Goal: Transaction & Acquisition: Purchase product/service

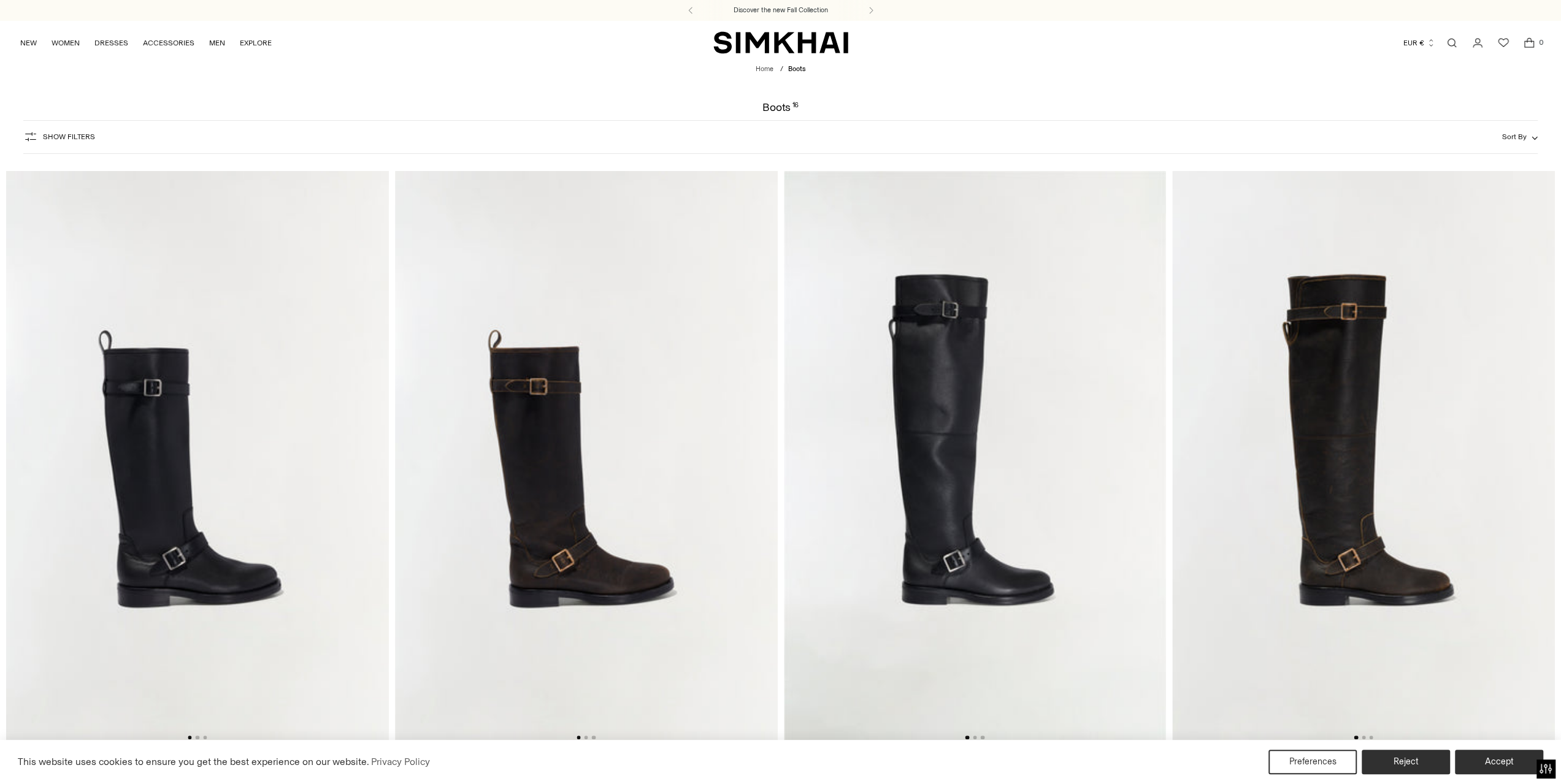
click at [586, 572] on img at bounding box center [586, 458] width 383 height 574
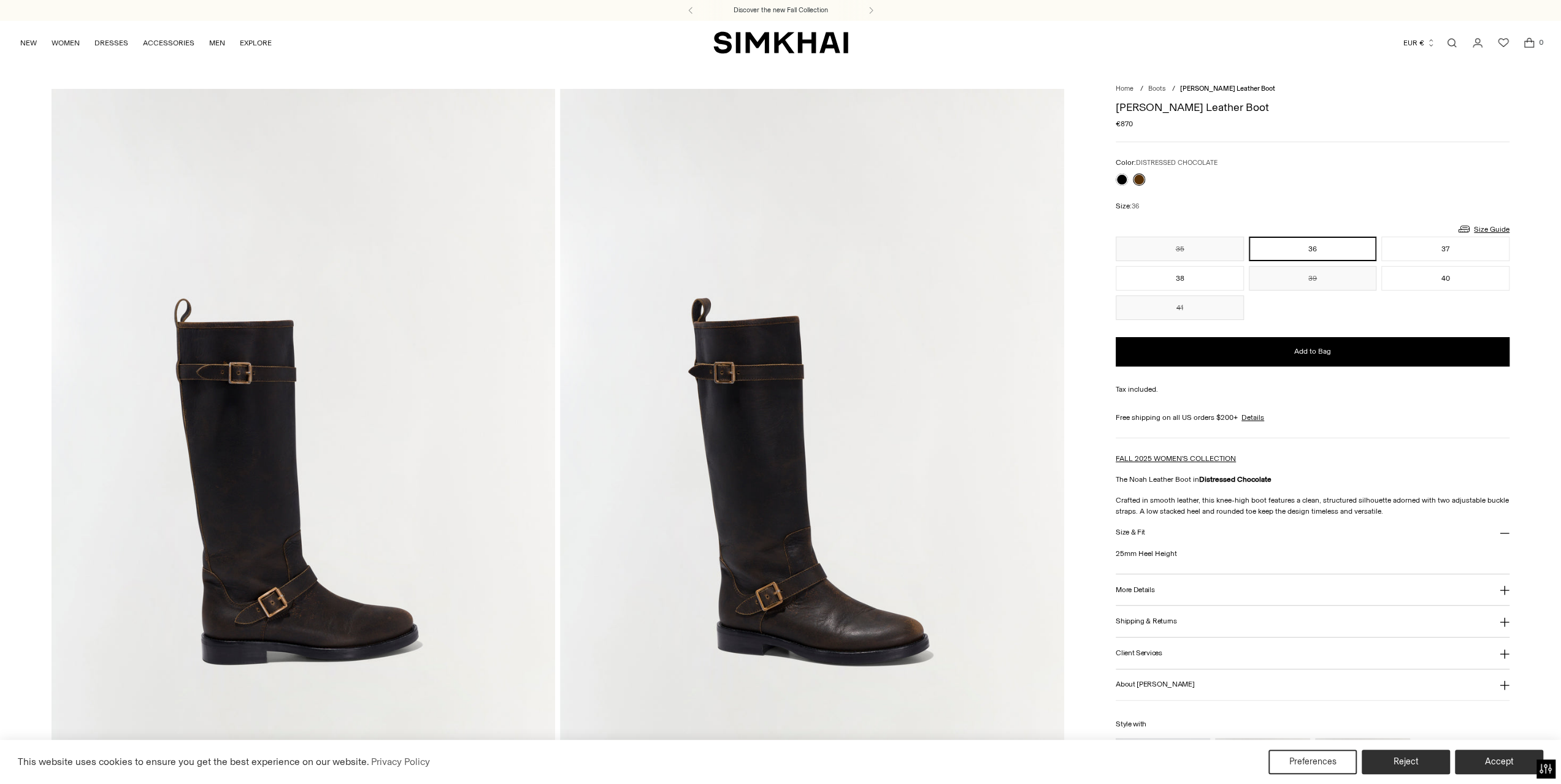
click at [764, 599] on img at bounding box center [812, 467] width 504 height 756
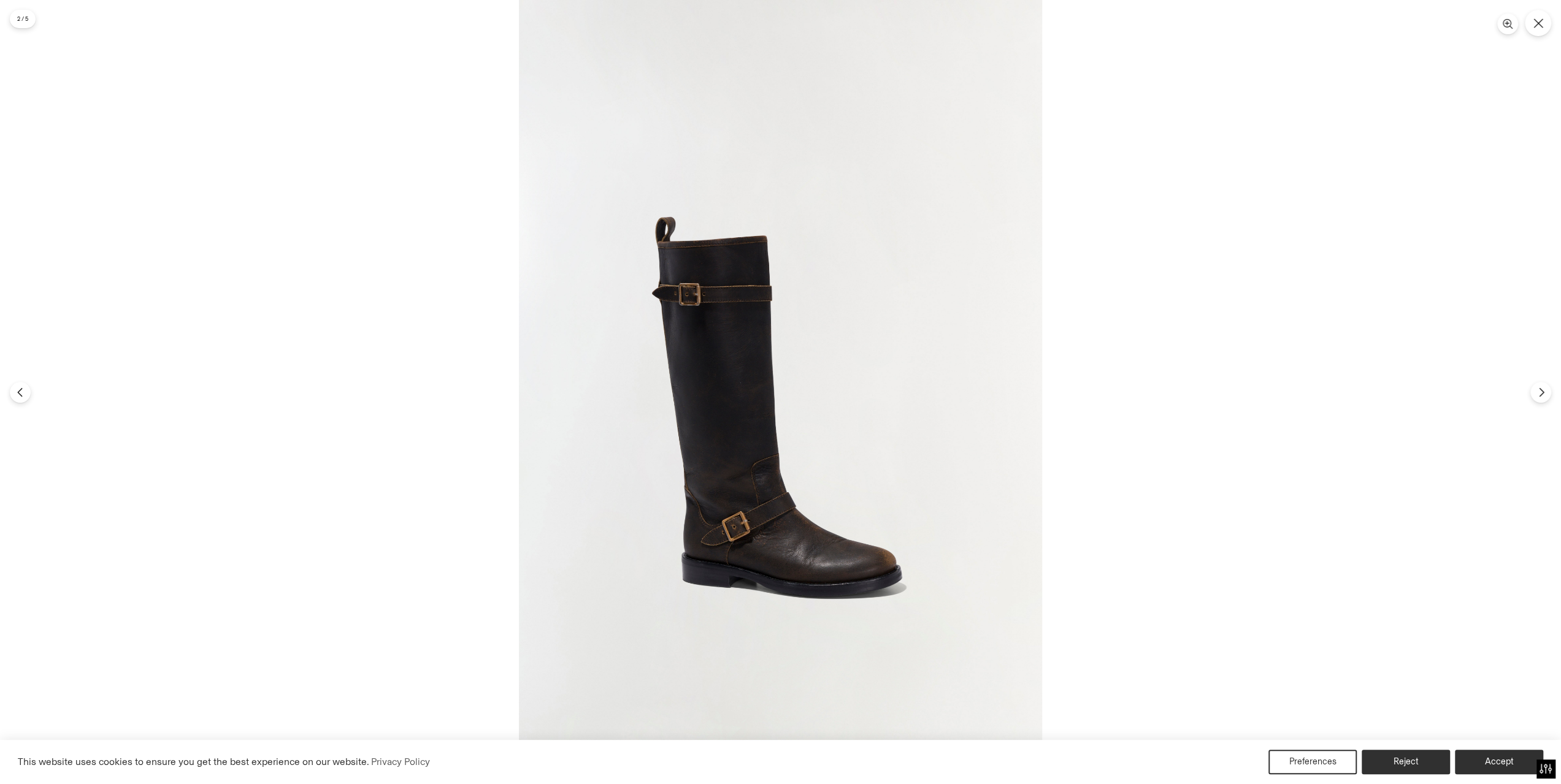
click at [677, 301] on img at bounding box center [780, 392] width 523 height 784
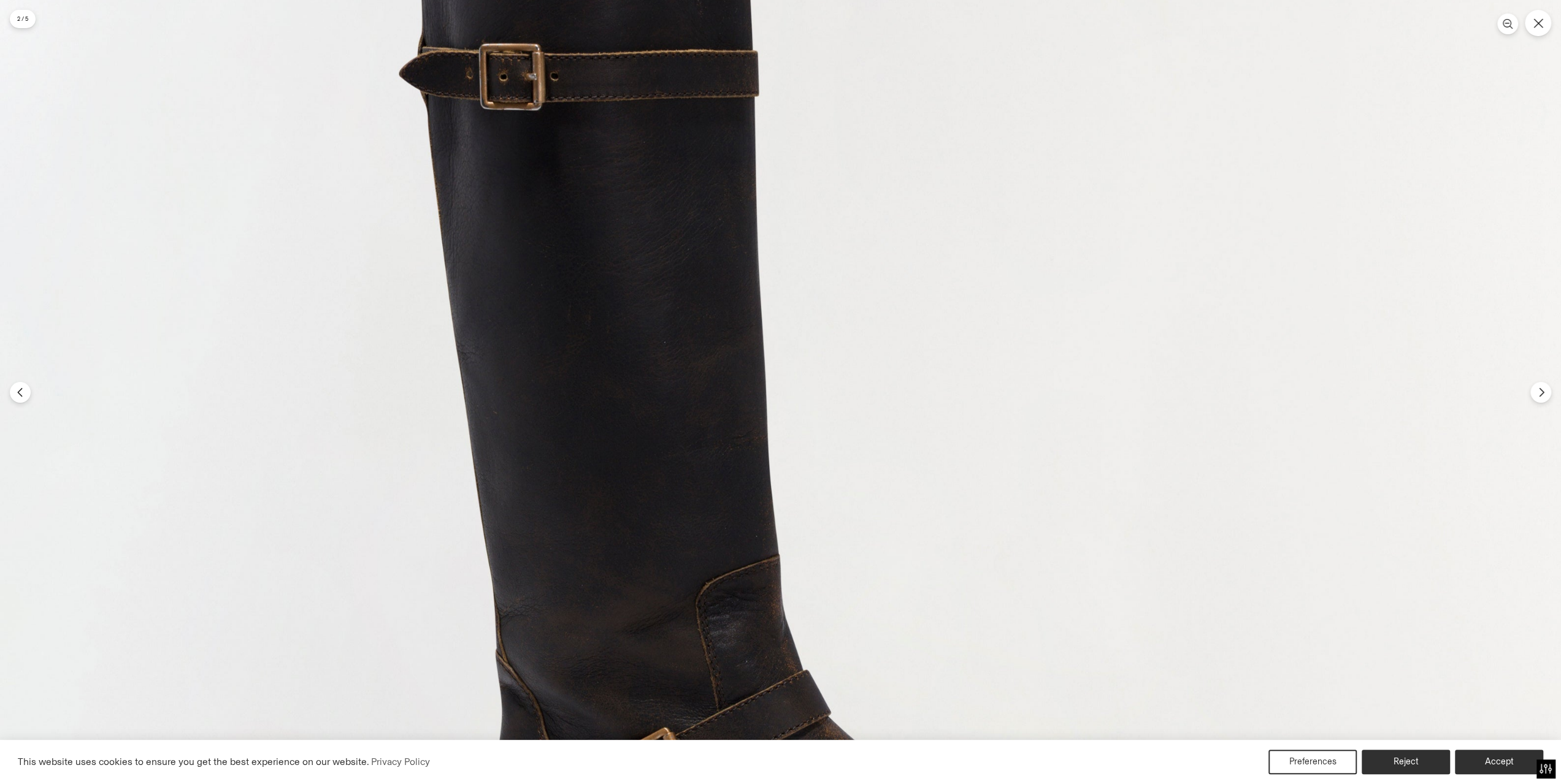
click at [695, 416] on img at bounding box center [784, 370] width 1569 height 2353
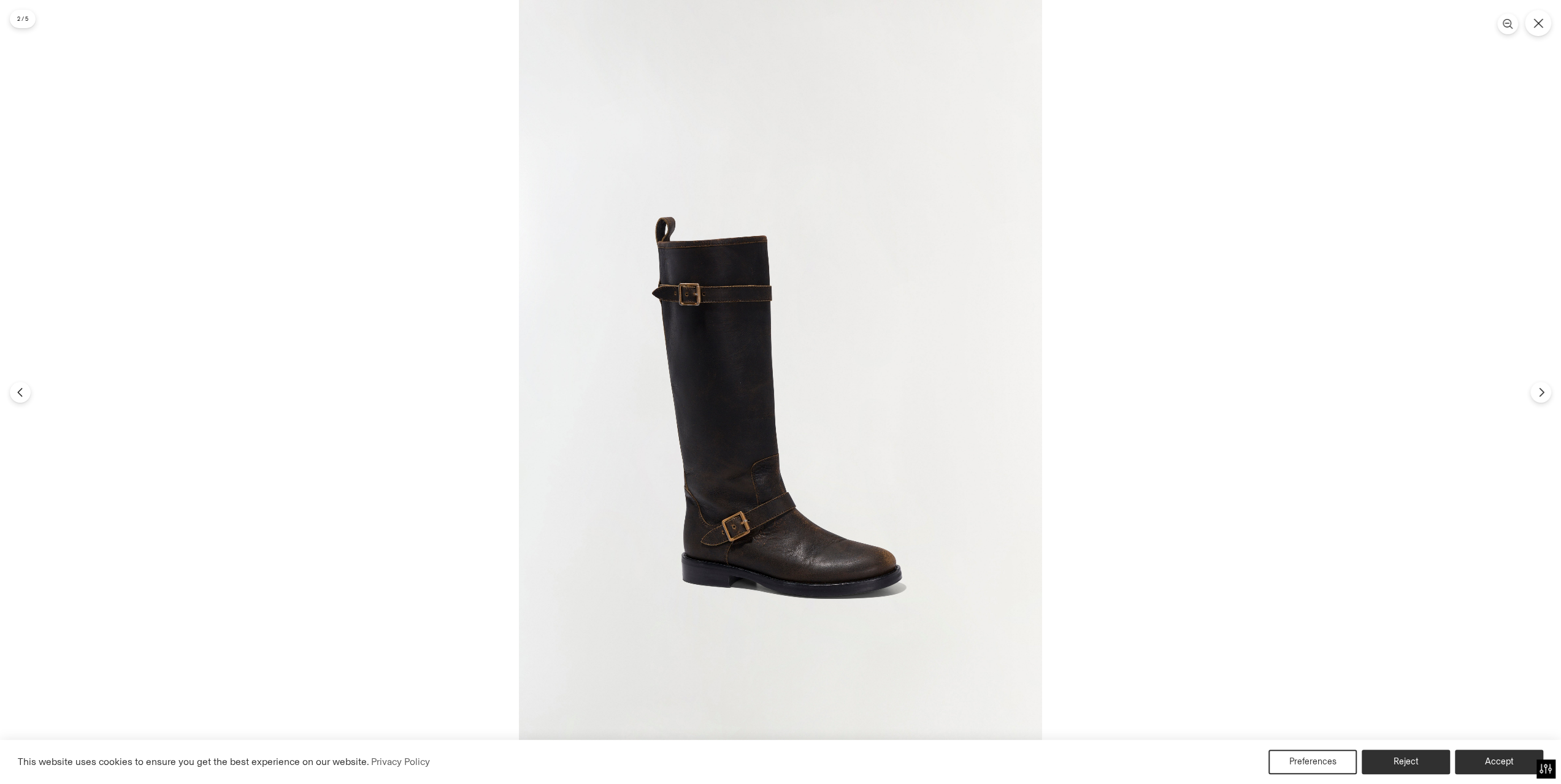
click at [695, 416] on img at bounding box center [780, 392] width 523 height 784
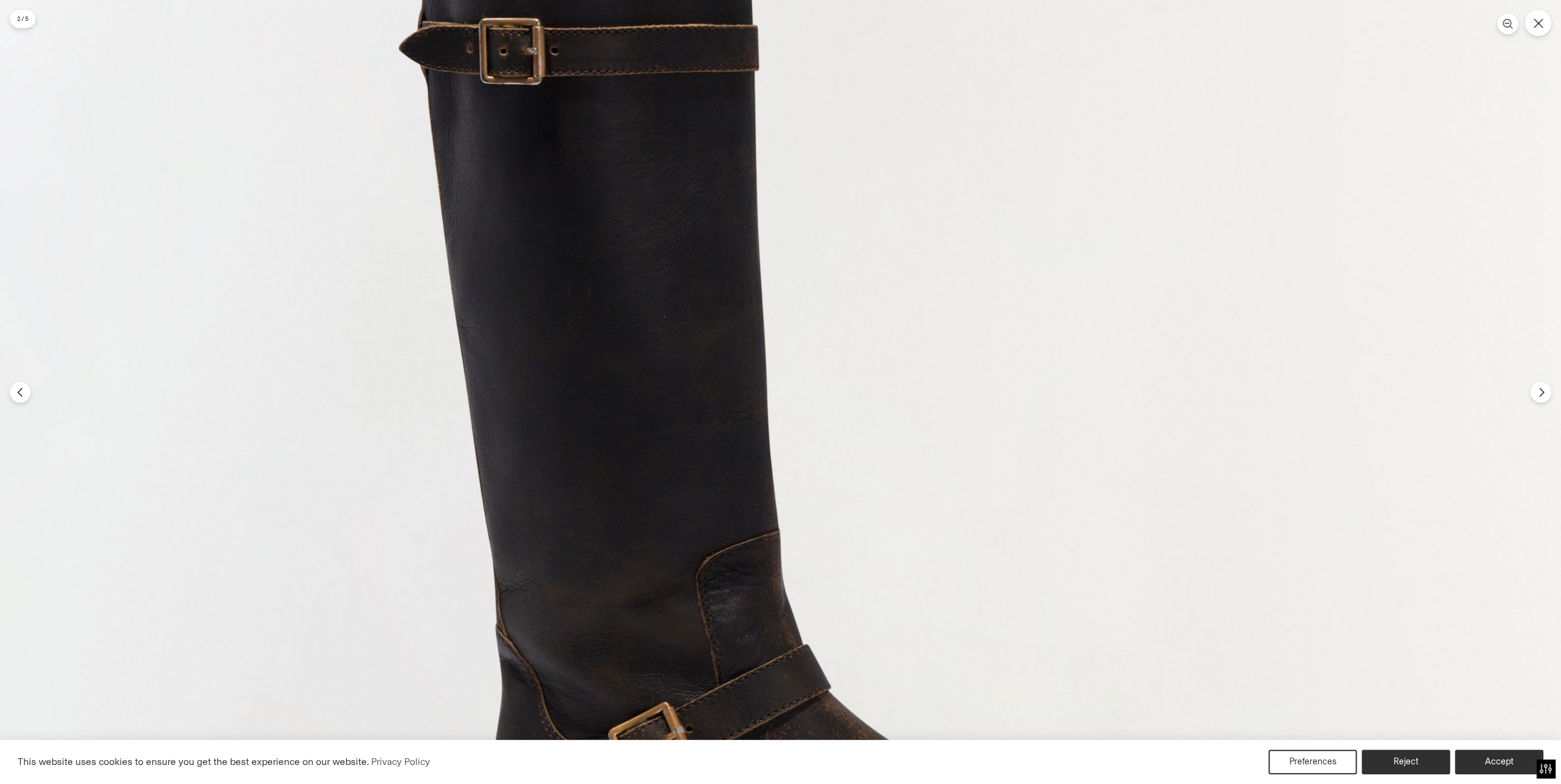
click at [695, 416] on img at bounding box center [784, 344] width 1569 height 2353
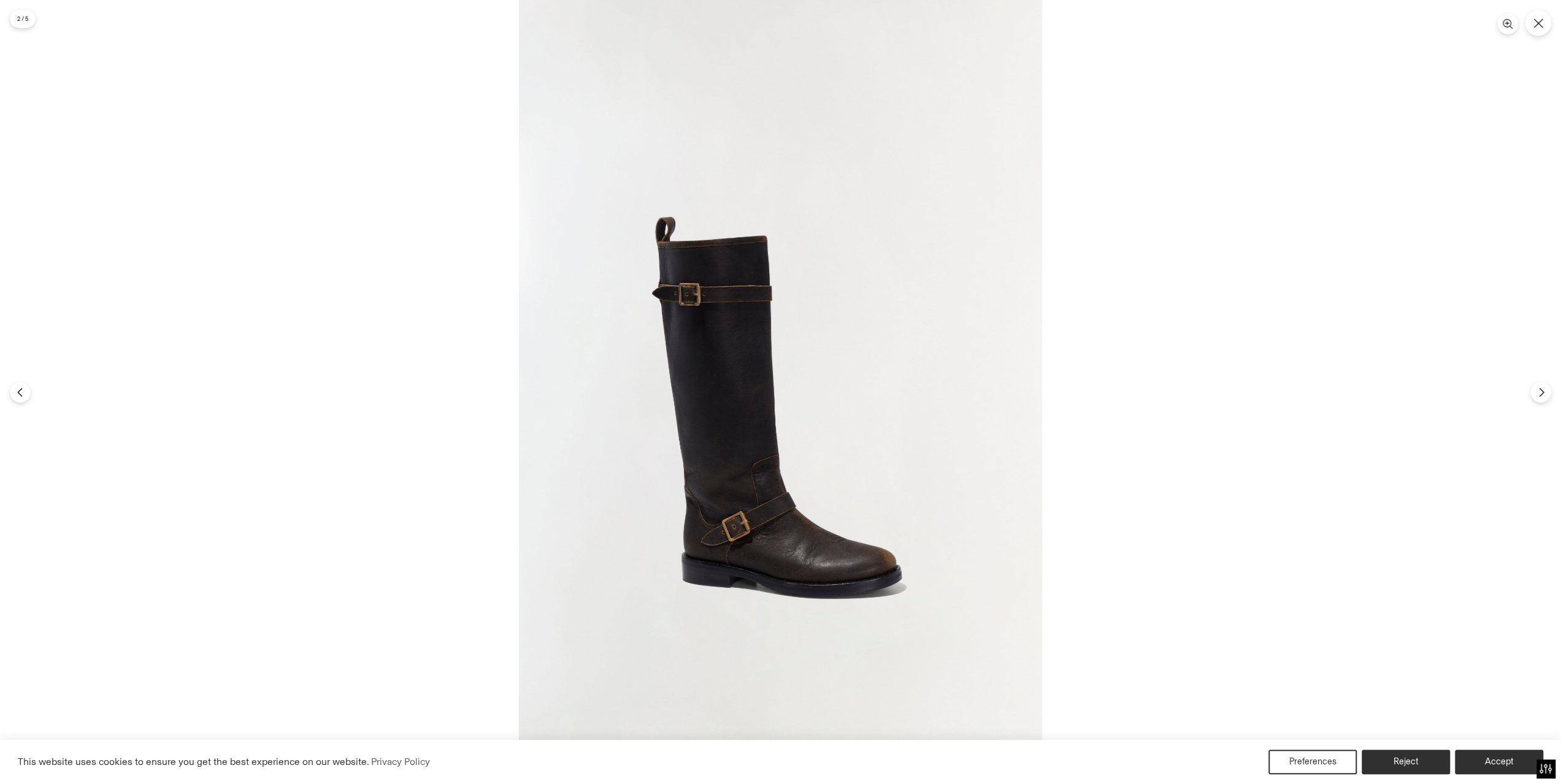
click at [1487, 761] on button "Accept" at bounding box center [1499, 762] width 88 height 24
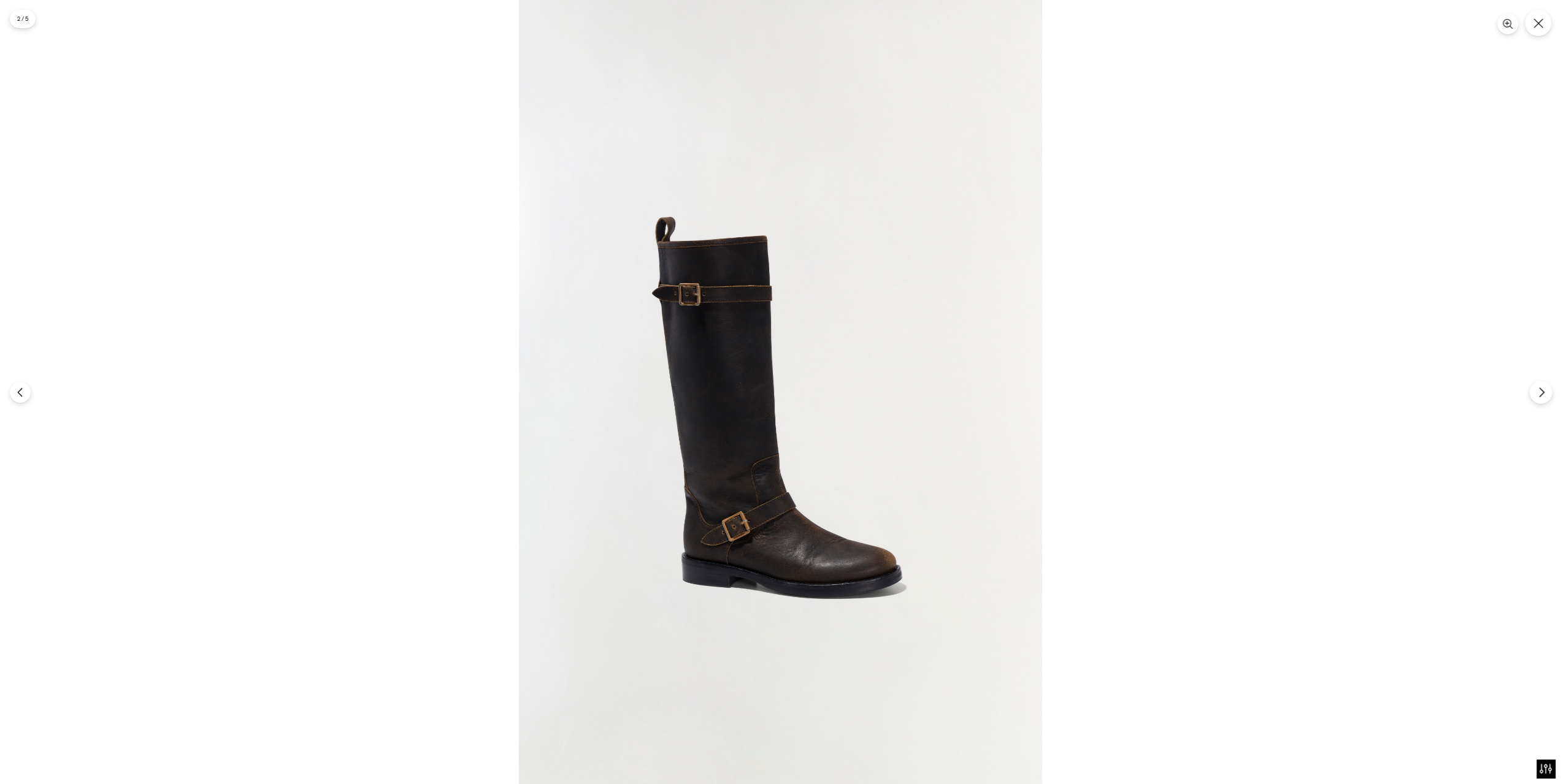
click at [1533, 392] on button "Next" at bounding box center [1541, 392] width 23 height 23
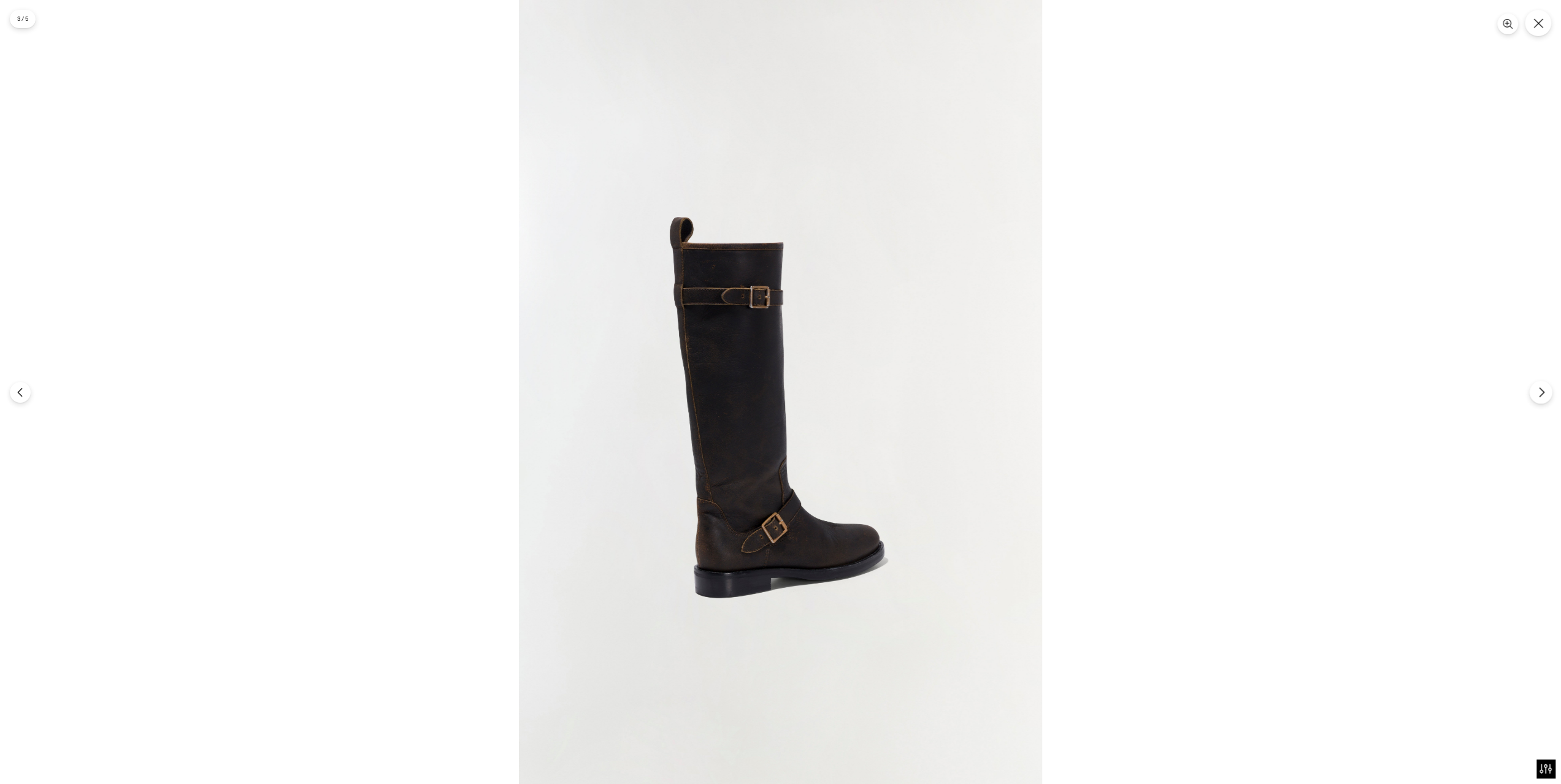
click at [1539, 391] on icon "Next" at bounding box center [1542, 392] width 11 height 11
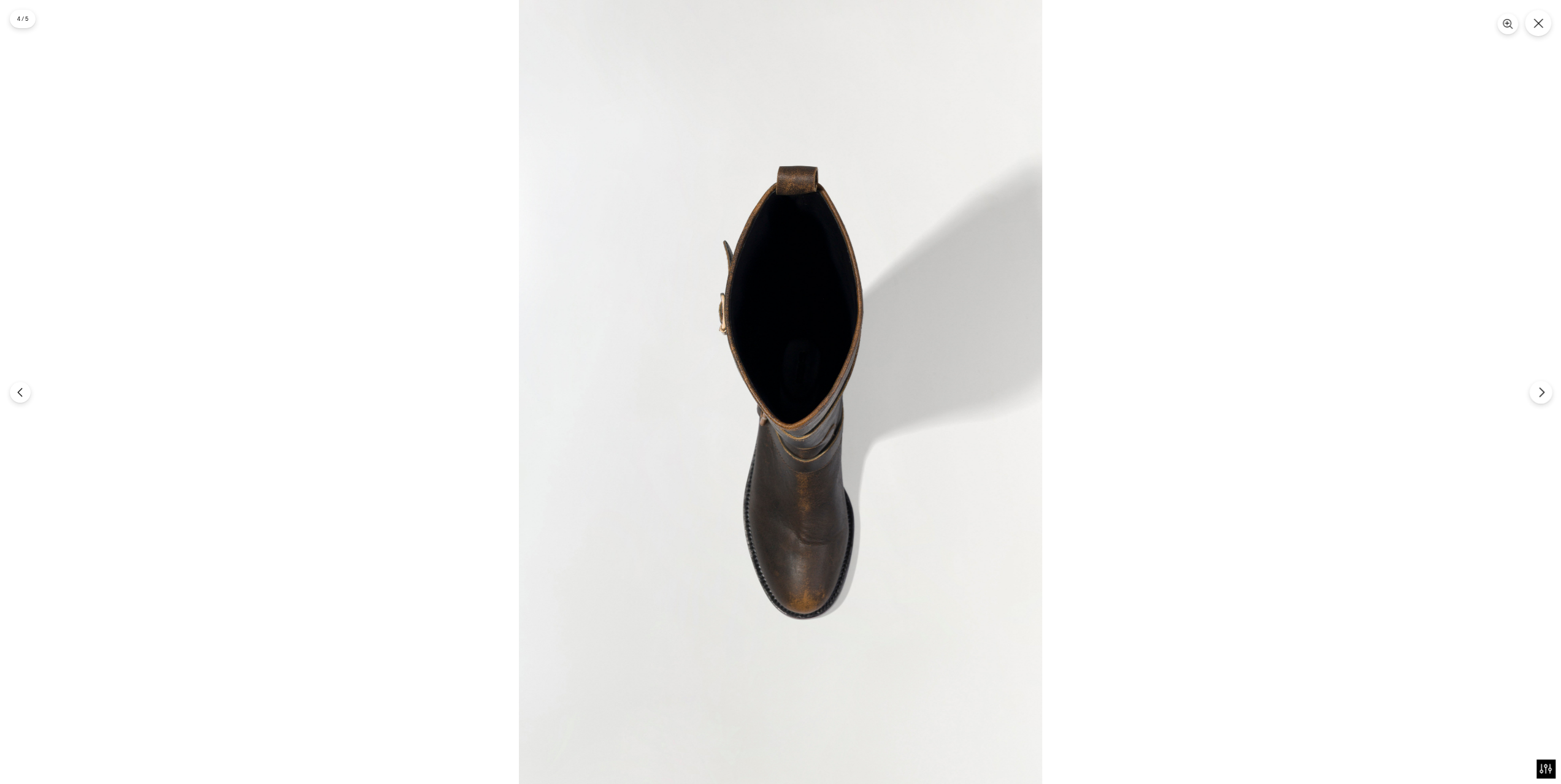
click at [1539, 391] on icon "Next" at bounding box center [1542, 392] width 11 height 11
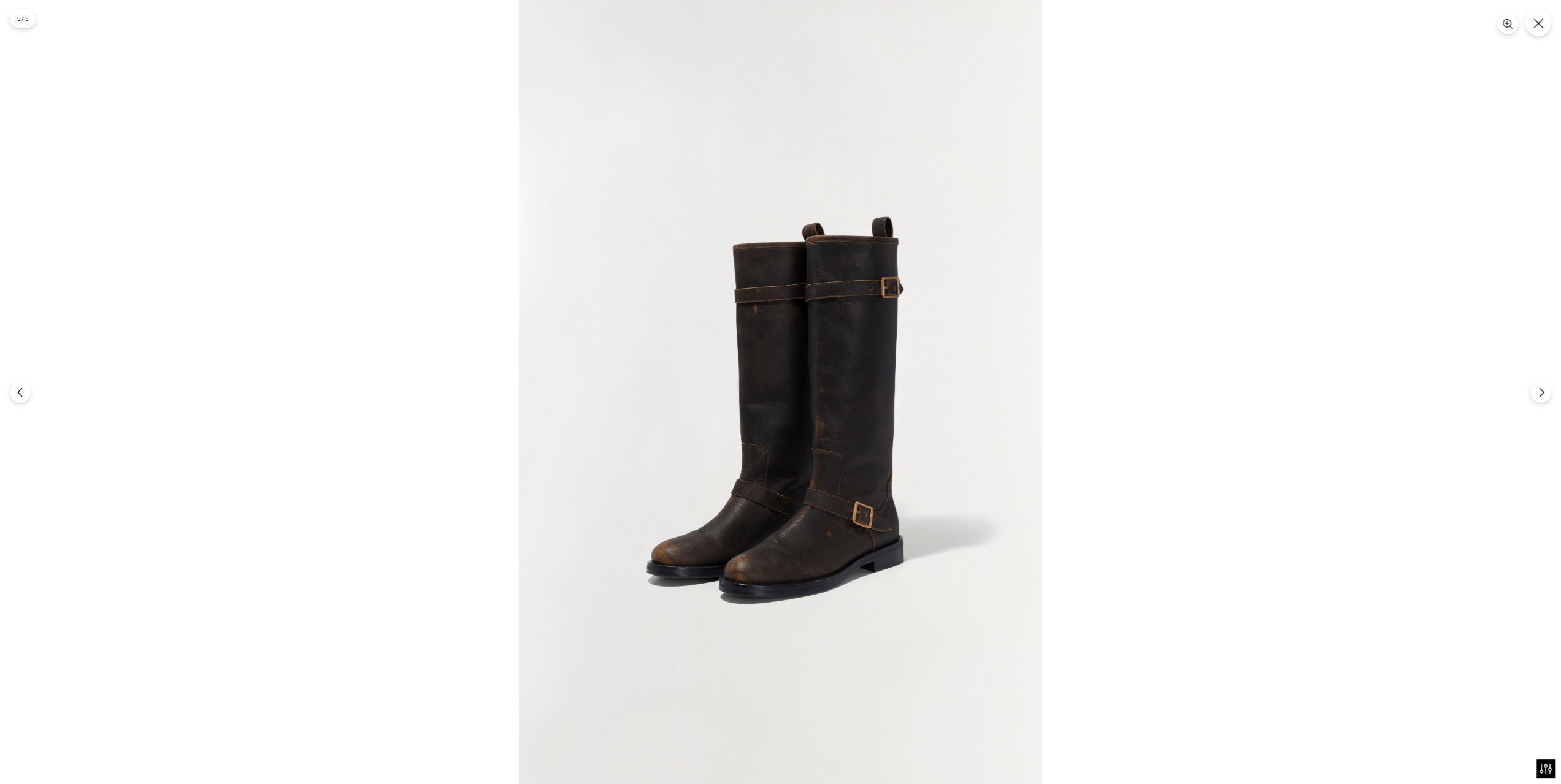
click at [261, 69] on div at bounding box center [780, 392] width 1561 height 784
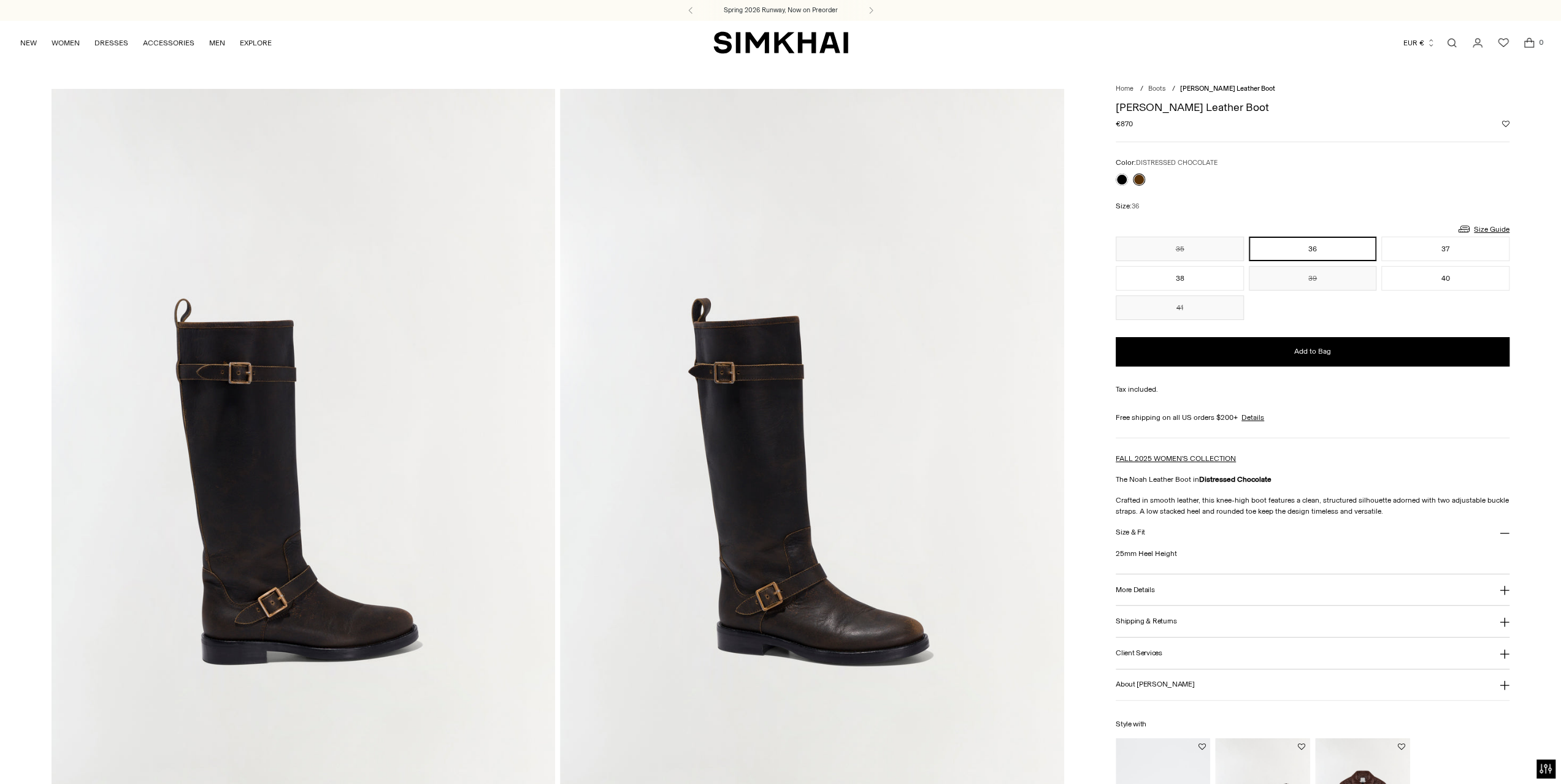
scroll to position [204, 0]
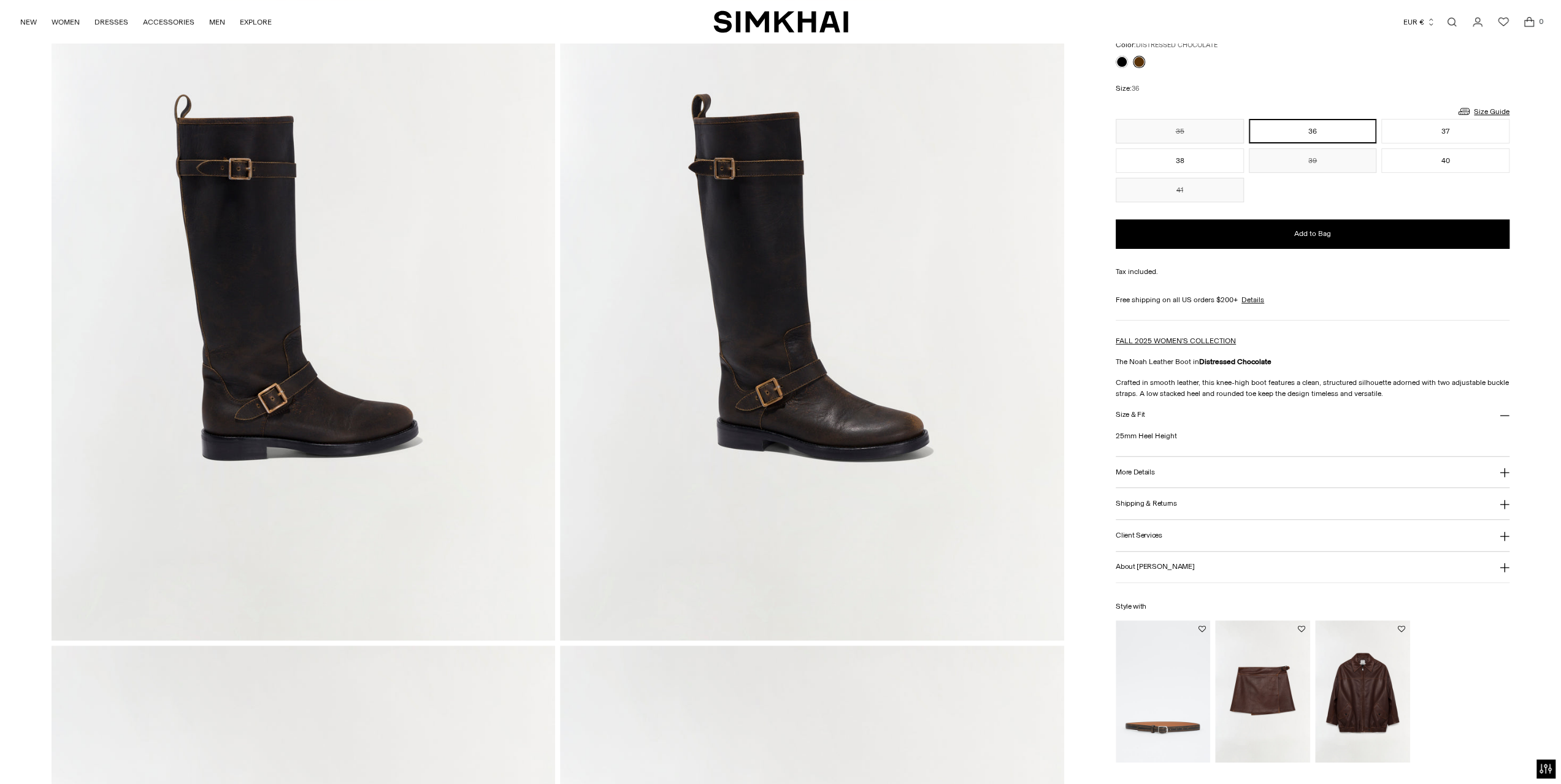
click at [1500, 473] on icon at bounding box center [1505, 473] width 10 height 10
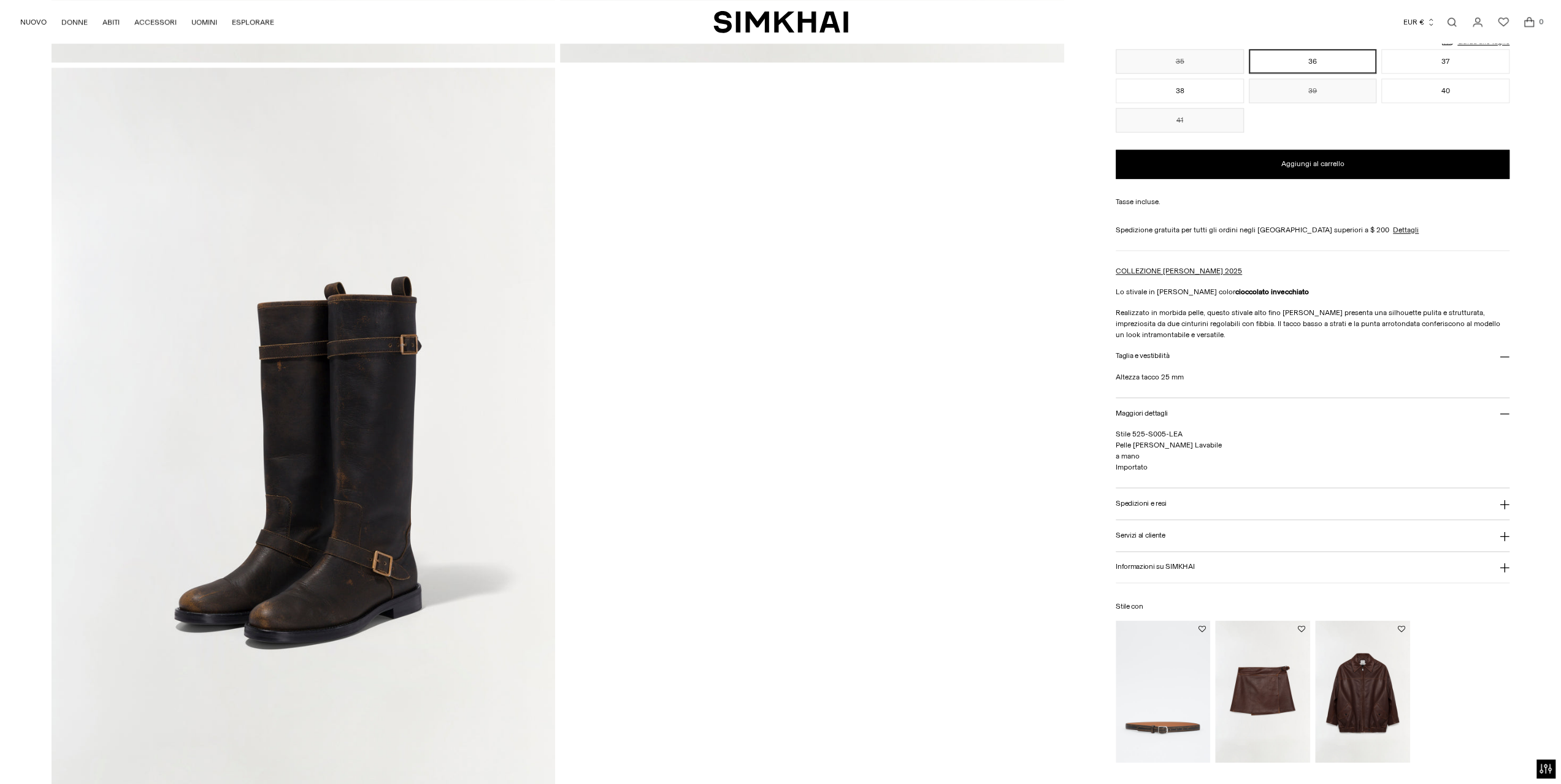
scroll to position [1942, 0]
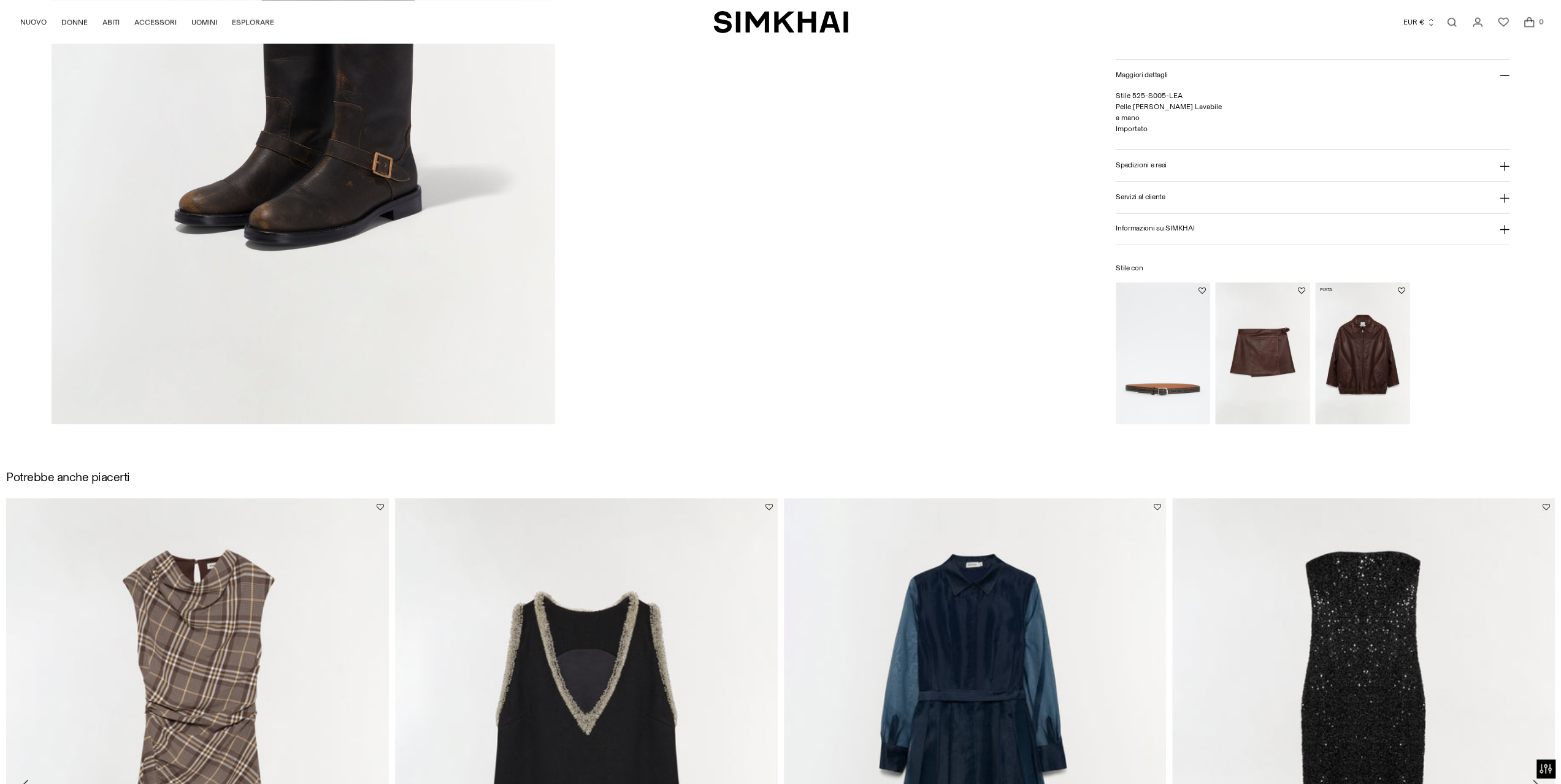
click at [0, 0] on img "Giacca in pelle oversize Huntington" at bounding box center [0, 0] width 0 height 0
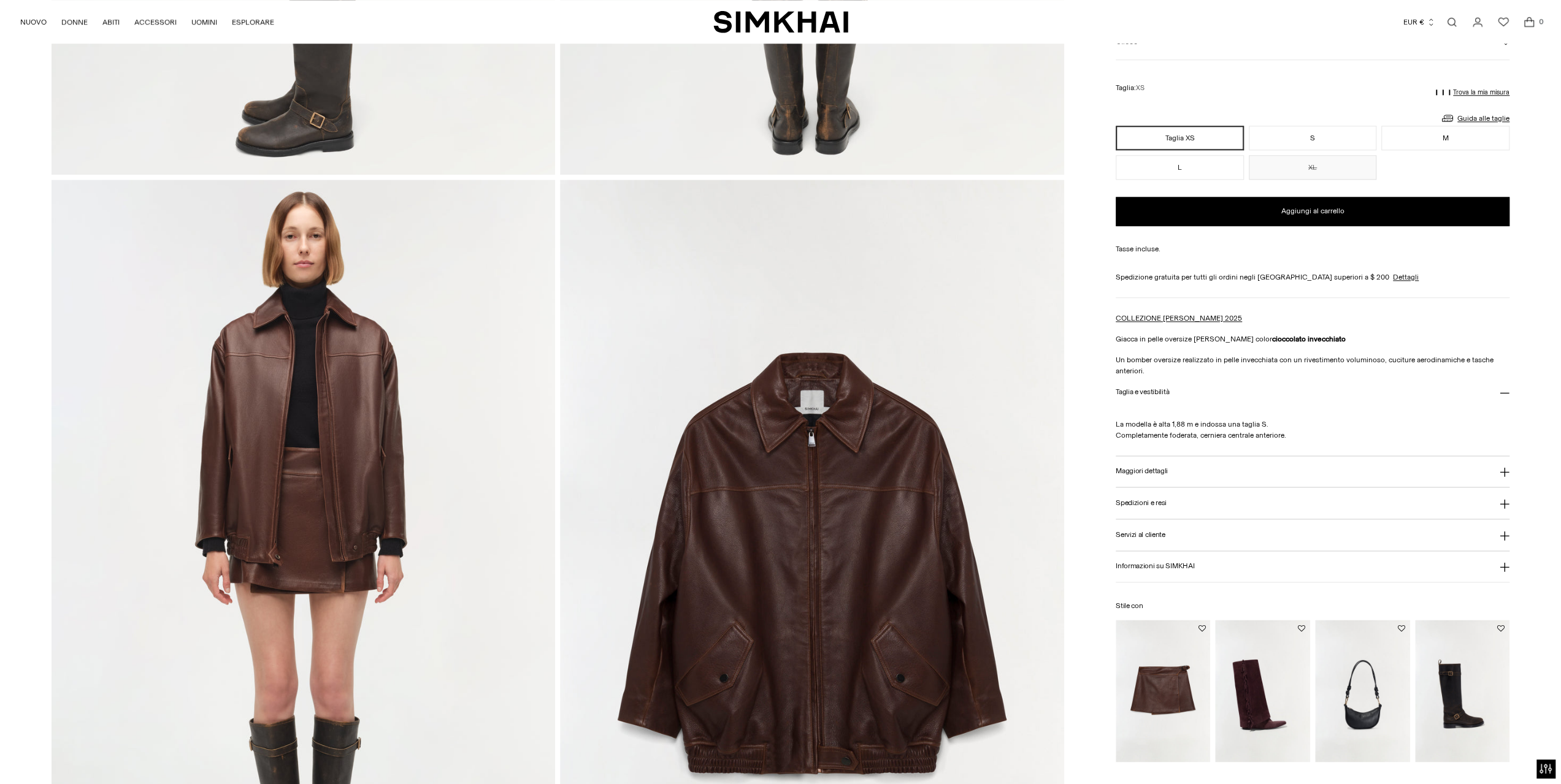
scroll to position [1942, 0]
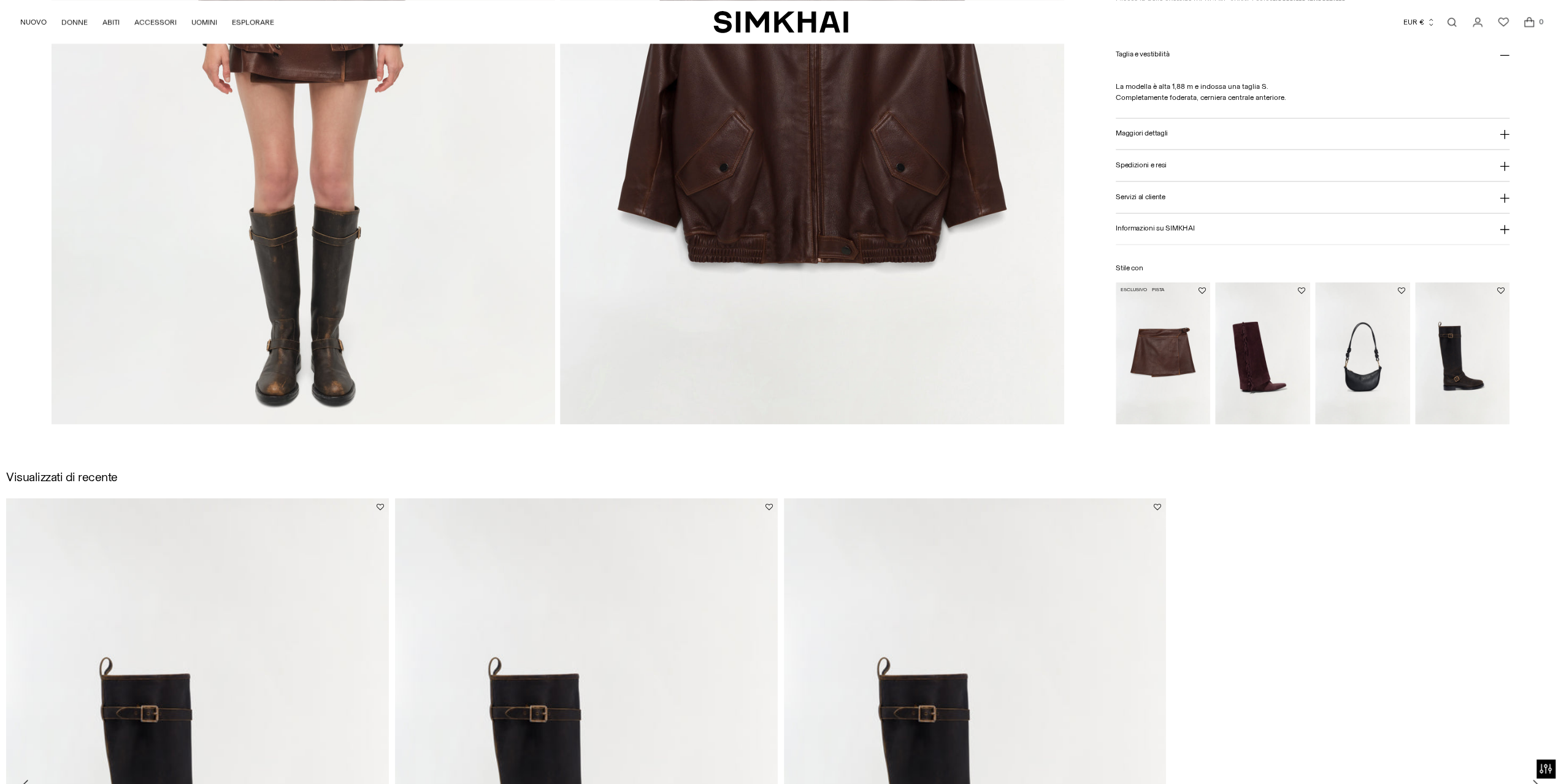
click at [0, 0] on img "Minigonna in pelle Madeline" at bounding box center [0, 0] width 0 height 0
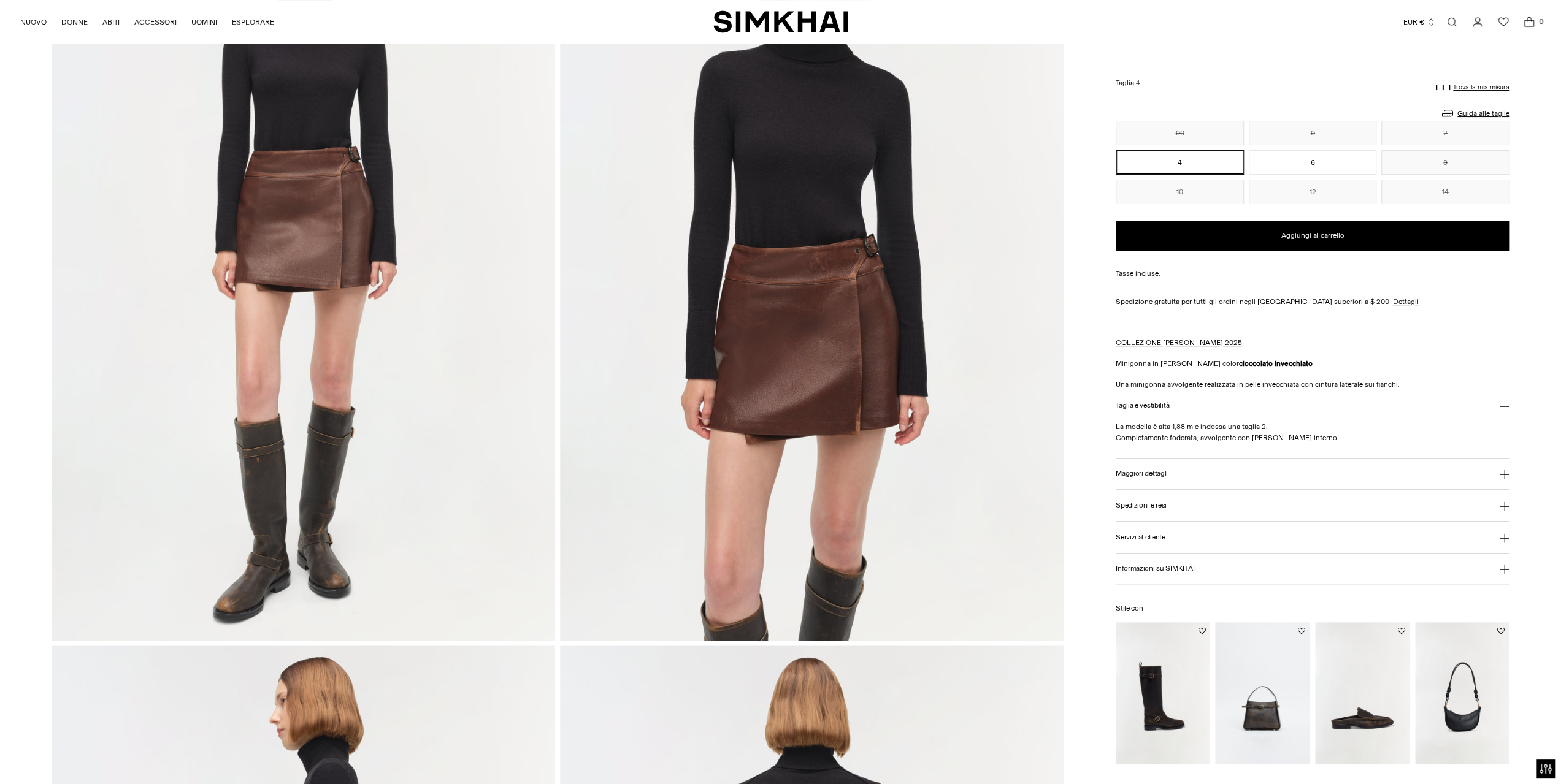
scroll to position [613, 0]
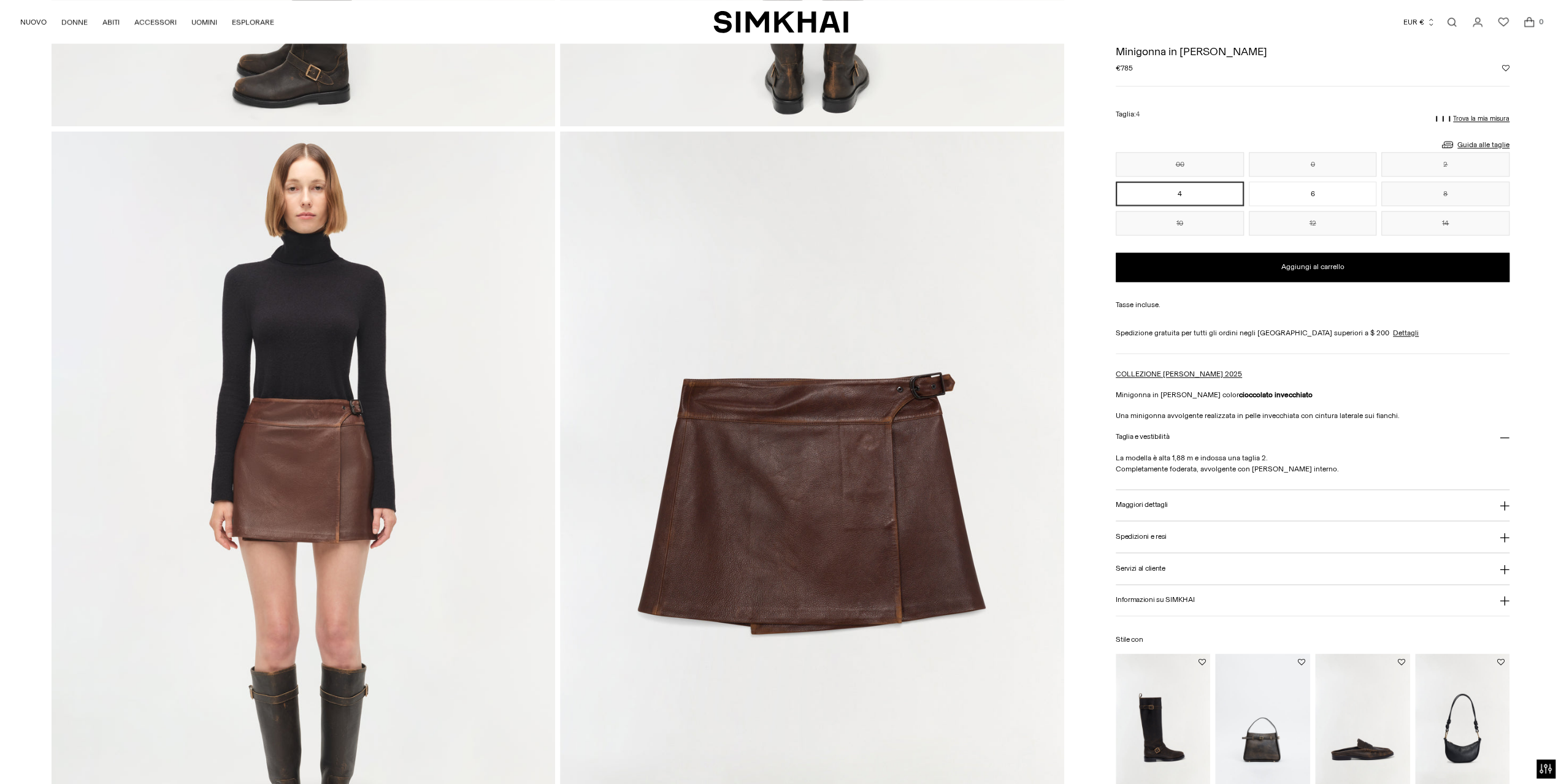
click at [0, 0] on img "Borsa a secchiello in pelle Cleo" at bounding box center [0, 0] width 0 height 0
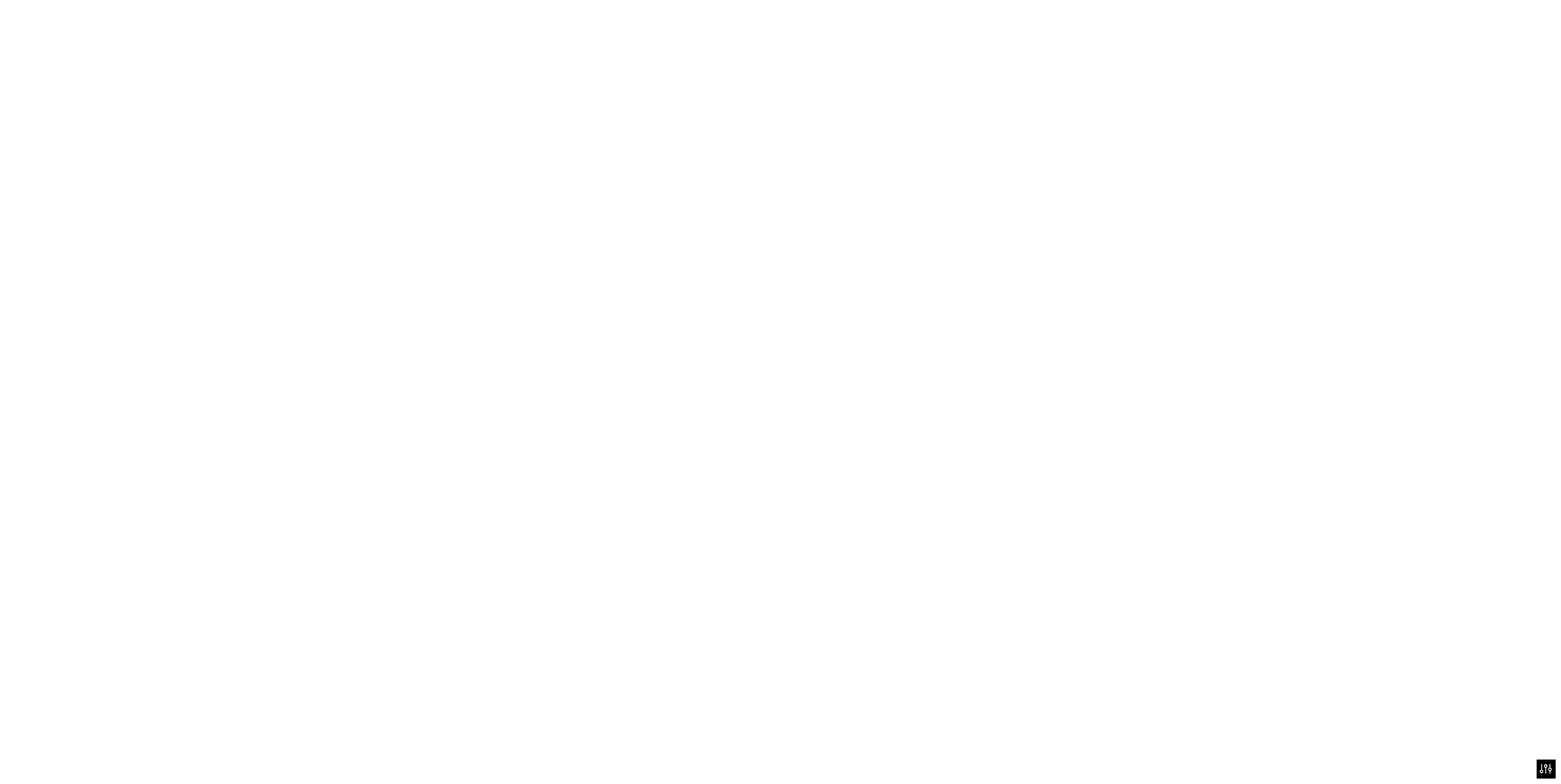
scroll to position [1431, 0]
